Goal: Task Accomplishment & Management: Complete application form

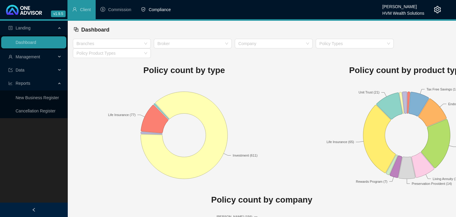
click at [163, 10] on span "Compliance" at bounding box center [160, 9] width 22 height 5
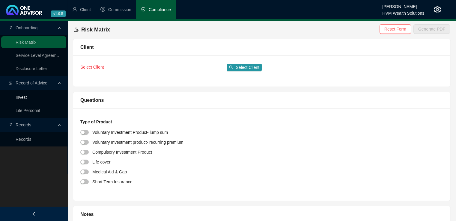
click at [25, 98] on link "Invest" at bounding box center [21, 97] width 11 height 5
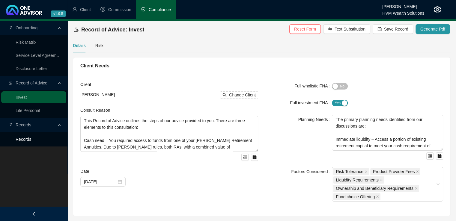
click at [30, 141] on link "Records" at bounding box center [24, 139] width 16 height 5
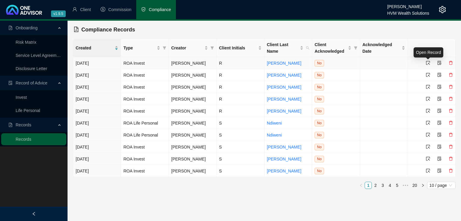
click at [427, 63] on icon "select" at bounding box center [428, 63] width 4 height 4
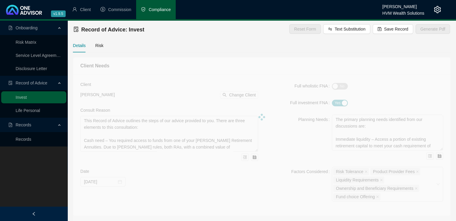
type textarea "The client approached us after recently relocating back to [GEOGRAPHIC_DATA]. T…"
type textarea "The client is [DEMOGRAPHIC_DATA], married, with two dependent children aged [DE…"
type textarea "Lorem ips dolorsit ametc ad elit sedd eiu tem incidid utlabo etd magnaaliqua en…"
type textarea "The client has decided to proceed with our recommendation - she understands and…"
type textarea "Retirement Annuity, Tax-Free Savings Account"
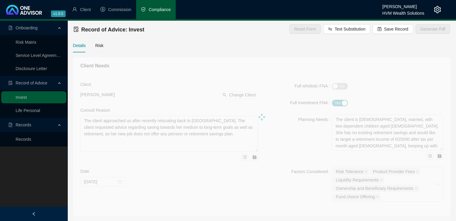
type input "[DATE]"
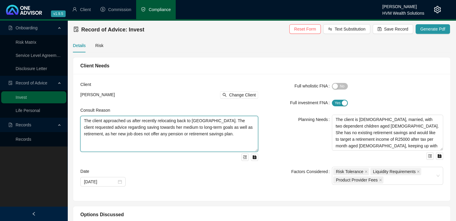
drag, startPoint x: 85, startPoint y: 121, endPoint x: 216, endPoint y: 136, distance: 132.2
click at [216, 136] on textarea "The client approached us after recently relocating back to [GEOGRAPHIC_DATA]. T…" at bounding box center [169, 134] width 178 height 36
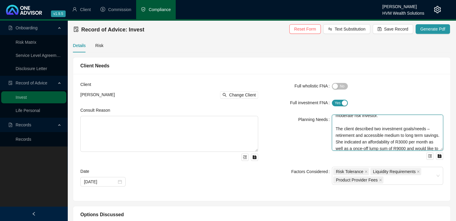
scroll to position [79, 0]
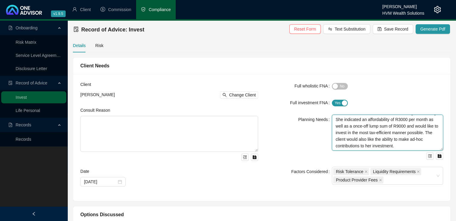
drag, startPoint x: 337, startPoint y: 122, endPoint x: 410, endPoint y: 152, distance: 79.6
click at [410, 152] on div "The client is [DEMOGRAPHIC_DATA], married, with two dependent children aged [DE…" at bounding box center [387, 137] width 111 height 45
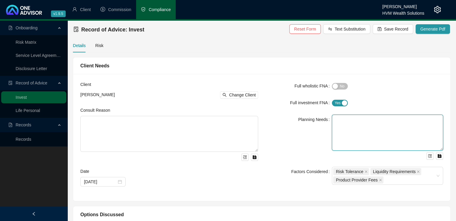
scroll to position [0, 0]
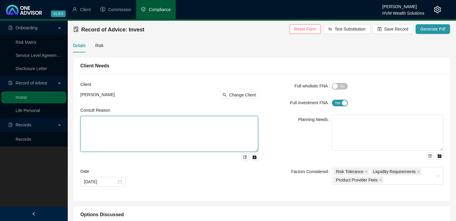
click at [102, 124] on textarea at bounding box center [169, 134] width 178 height 36
paste textarea "You approached us for advice on starting an investment plan to build towards yo…"
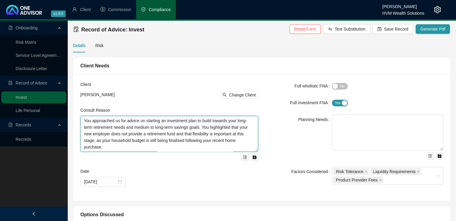
click at [84, 122] on textarea "You approached us for advice on starting an investment plan to build towards yo…" at bounding box center [169, 134] width 178 height 36
click at [88, 121] on textarea "You approached us for advice on starting an investment plan to build towards yo…" at bounding box center [169, 134] width 178 height 36
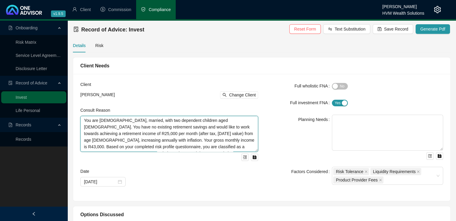
scroll to position [59, 0]
click at [204, 149] on textarea "This Record of Advice (ROA) outlines the steps taken to provide you with advice…" at bounding box center [169, 134] width 178 height 36
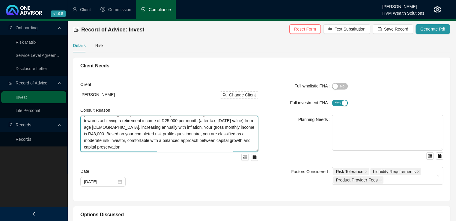
scroll to position [66, 0]
type textarea "This Record of Advice (ROA) outlines the steps taken to provide you with advice…"
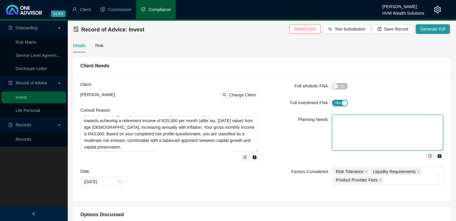
click at [345, 123] on textarea at bounding box center [387, 133] width 111 height 36
paste textarea "To begin investing approximately R5,000 per month towards long-term retirement …"
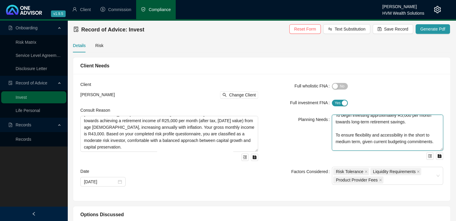
scroll to position [0, 0]
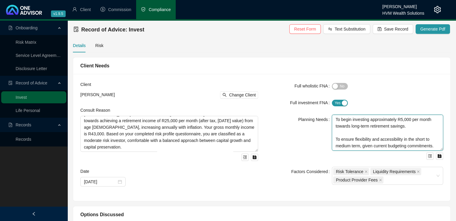
click at [402, 120] on textarea "To begin investing approximately R5,000 per month towards long-term retirement …" at bounding box center [387, 133] width 111 height 36
type textarea "To begin investing approximately R3,000 per month towards long-term retirement …"
click at [336, 120] on textarea "To begin investing approximately R3,000 per month towards long-term retirement …" at bounding box center [387, 133] width 111 height 36
click at [119, 182] on icon "close-circle" at bounding box center [120, 182] width 4 height 4
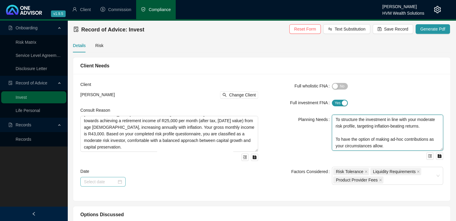
click at [118, 182] on div at bounding box center [103, 182] width 38 height 7
type textarea "To begin investing approximately R3,000 per month towards long-term retirement …"
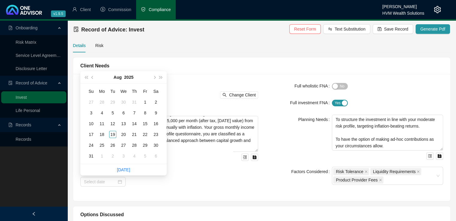
click at [124, 166] on li "[DATE]" at bounding box center [123, 169] width 13 height 11
click at [124, 170] on link "[DATE]" at bounding box center [123, 170] width 13 height 5
type input "[DATE]"
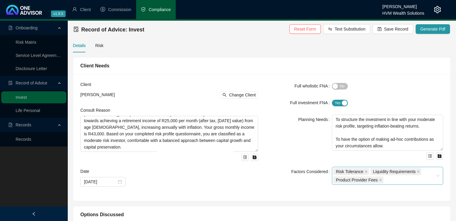
click at [439, 175] on div "Risk Tolerance Liquidity Requirements Product Provider Fees" at bounding box center [387, 176] width 111 height 18
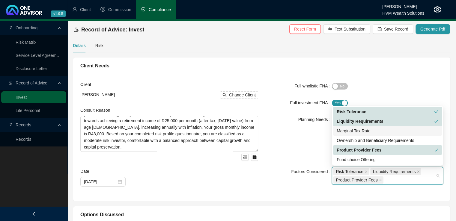
click at [363, 130] on div "Marginal Tax Rate" at bounding box center [388, 131] width 102 height 7
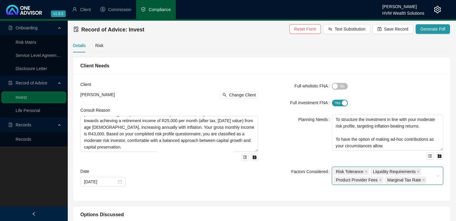
scroll to position [6, 0]
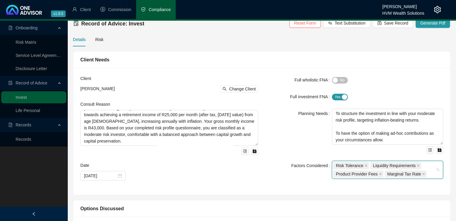
click at [438, 170] on div "Risk Tolerance Liquidity Requirements Product Provider Fees Marginal Tax Rate" at bounding box center [387, 170] width 111 height 18
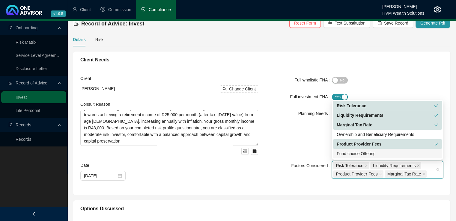
click at [400, 153] on div "Fund choice Offering" at bounding box center [388, 154] width 102 height 7
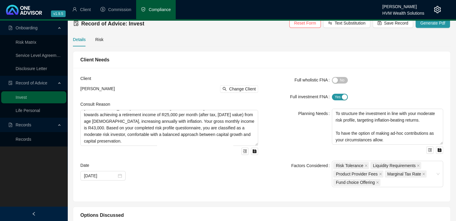
click at [422, 79] on div "Yes No" at bounding box center [387, 79] width 111 height 7
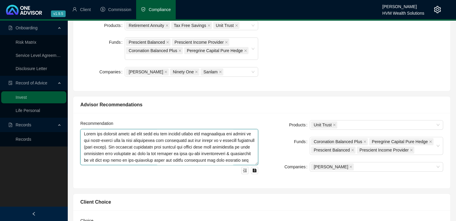
scroll to position [216, 0]
